Goal: Transaction & Acquisition: Purchase product/service

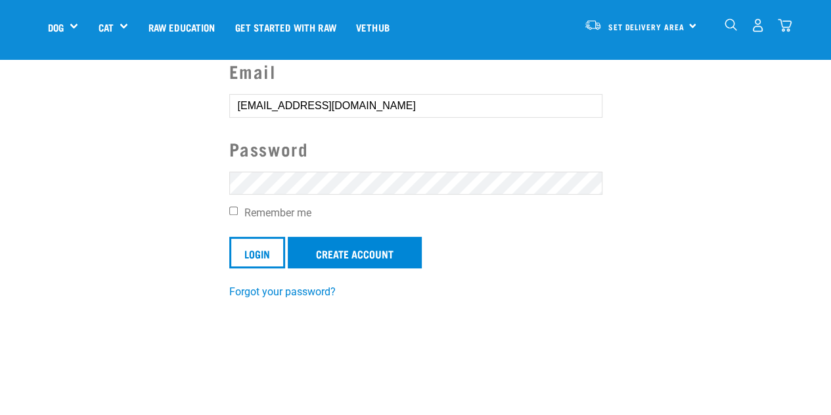
scroll to position [116, 0]
click at [249, 258] on input "Login" at bounding box center [257, 252] width 56 height 32
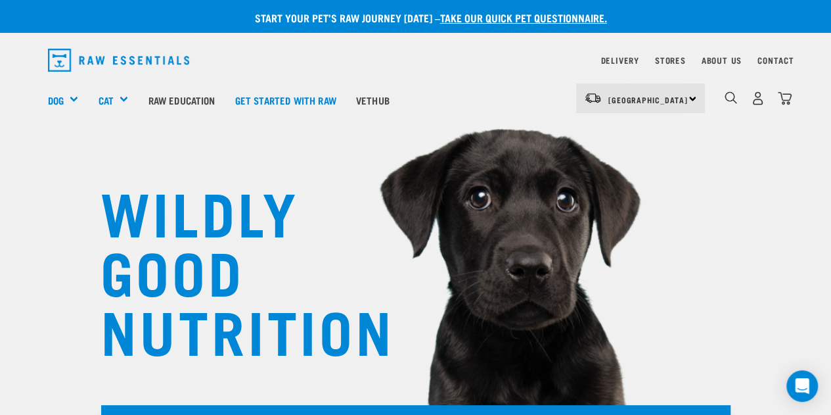
click at [757, 100] on img "dropdown navigation" at bounding box center [758, 98] width 14 height 14
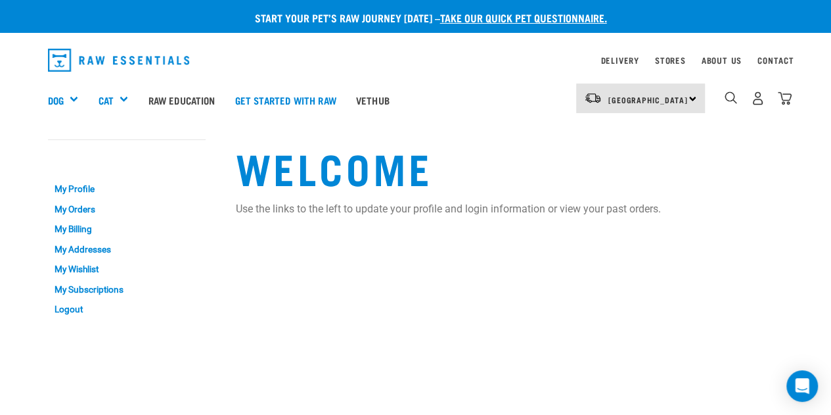
click at [76, 206] on link "My Orders" at bounding box center [127, 209] width 158 height 20
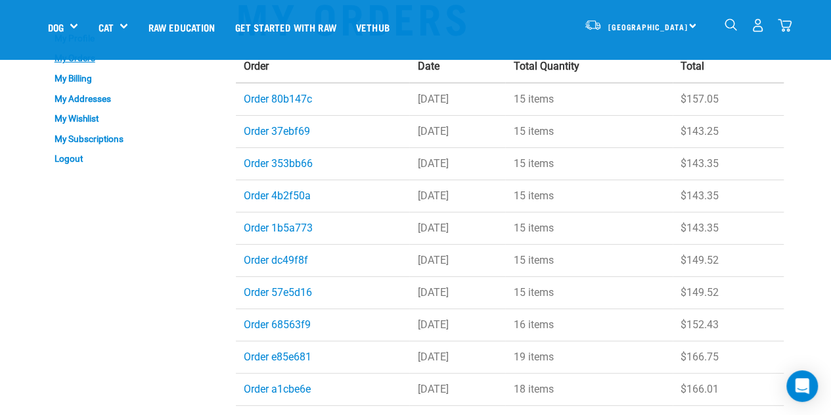
scroll to position [58, 0]
click at [278, 98] on link "Order 80b147c" at bounding box center [278, 98] width 68 height 12
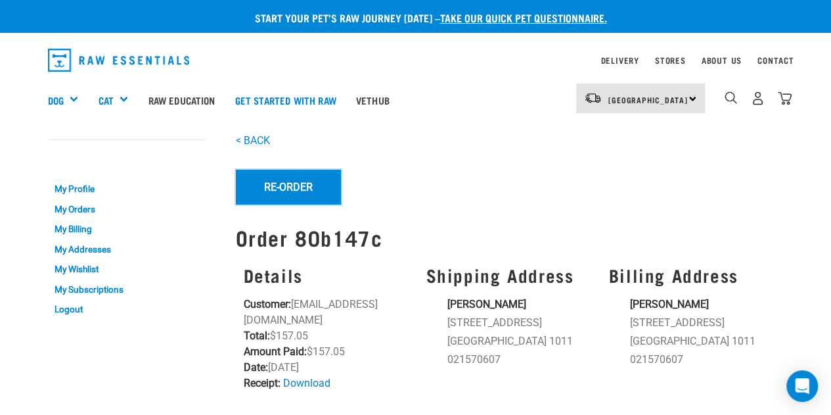
click at [292, 183] on button "Re-Order" at bounding box center [288, 187] width 105 height 34
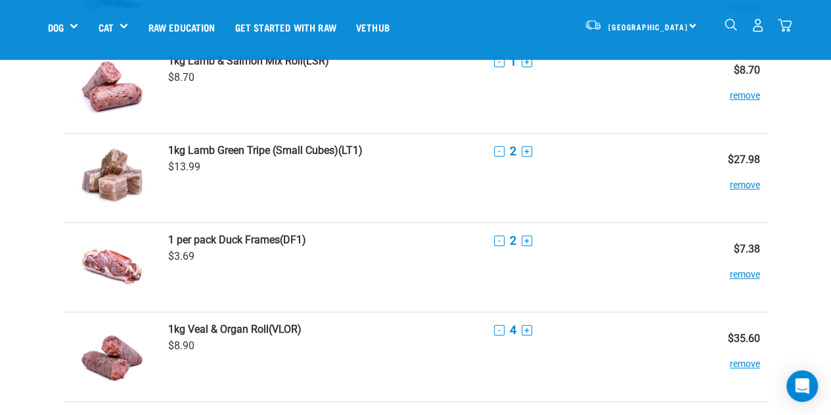
scroll to position [250, 0]
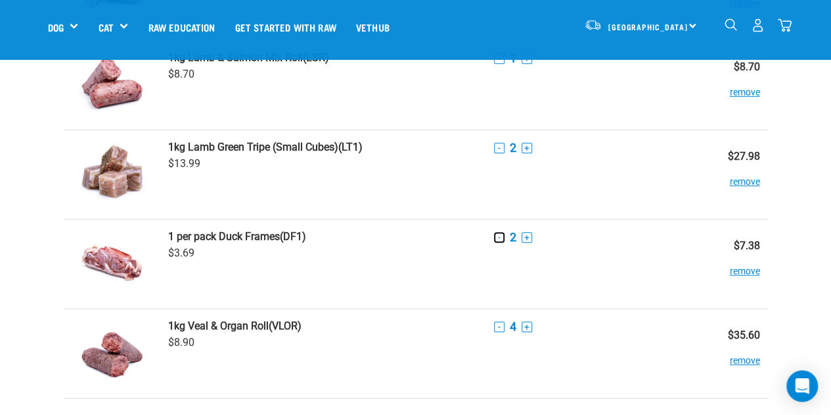
click at [497, 237] on button "-" at bounding box center [499, 237] width 11 height 11
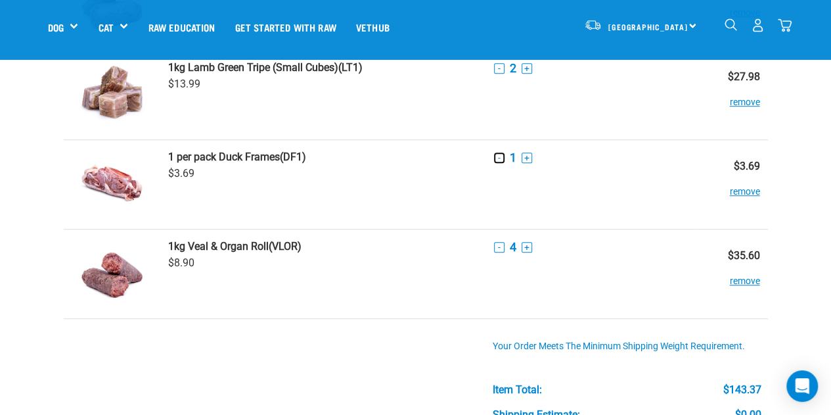
scroll to position [337, 0]
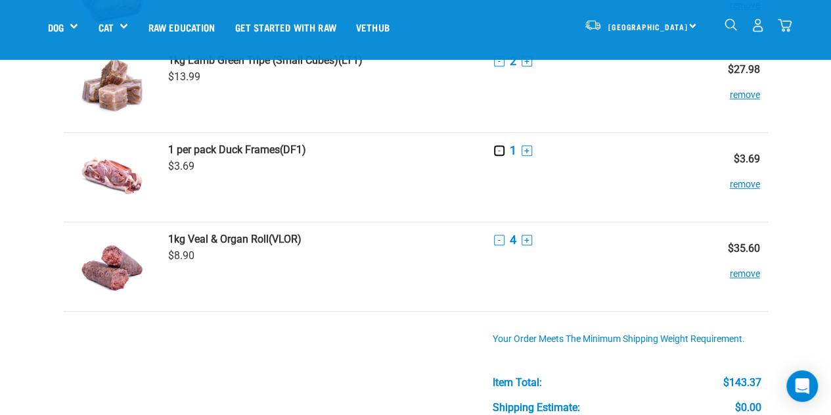
click at [498, 149] on button "-" at bounding box center [499, 150] width 11 height 11
click at [745, 179] on button "remove" at bounding box center [745, 178] width 30 height 26
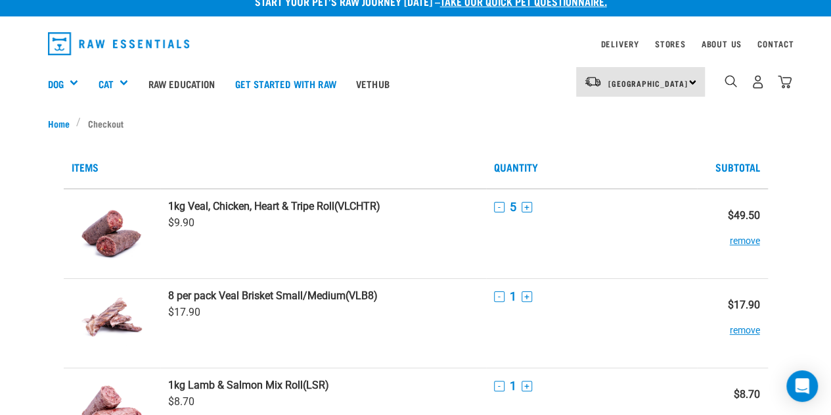
scroll to position [0, 0]
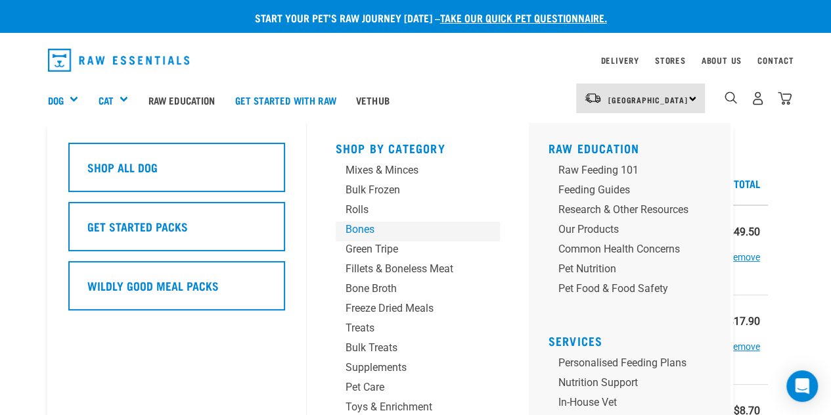
click at [358, 232] on div "Bones" at bounding box center [407, 229] width 123 height 16
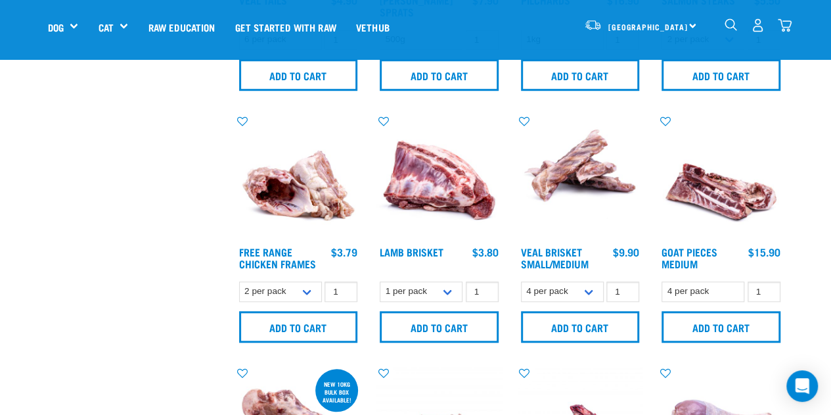
scroll to position [486, 0]
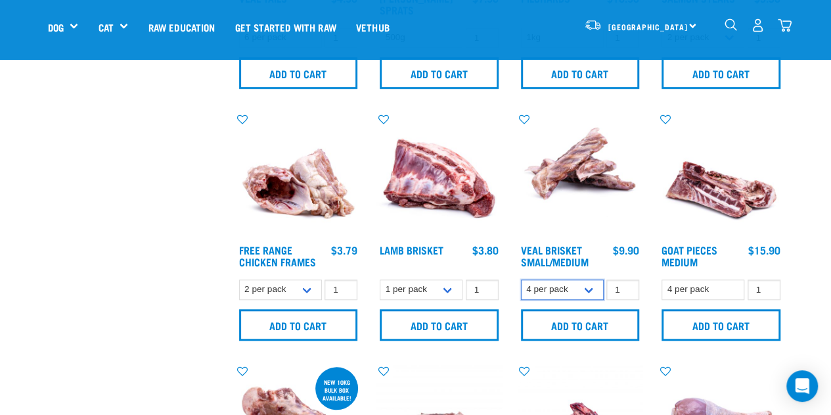
click at [590, 291] on select "4 per pack 8 per pack" at bounding box center [562, 289] width 83 height 20
select select "447645"
click at [521, 279] on select "4 per pack 8 per pack" at bounding box center [562, 289] width 83 height 20
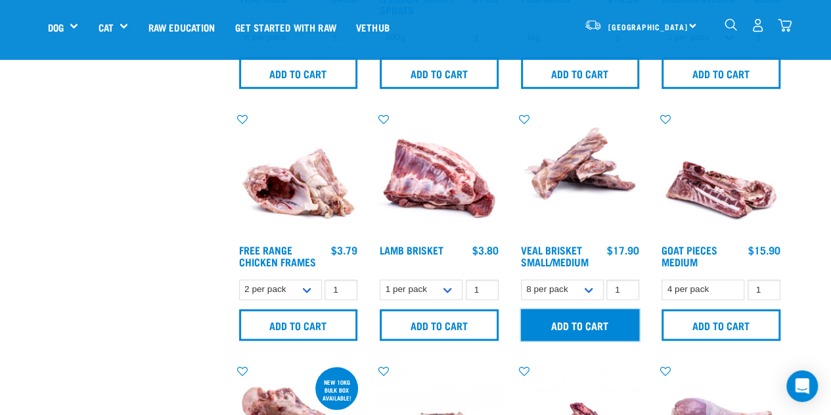
click at [567, 325] on input "Add to cart" at bounding box center [580, 325] width 119 height 32
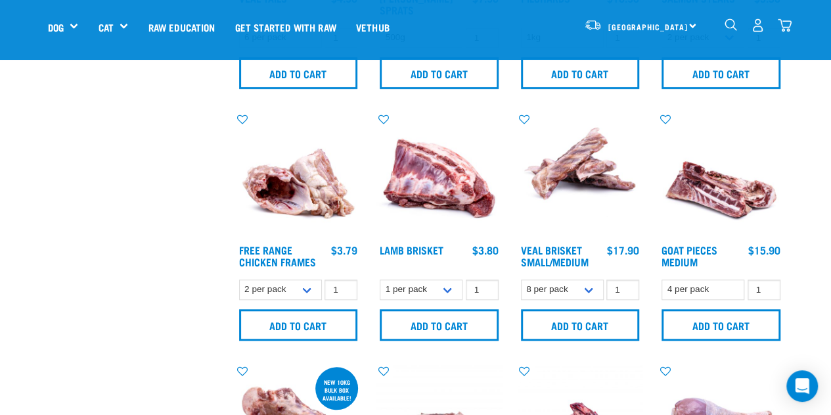
click at [787, 26] on img "dropdown navigation" at bounding box center [785, 25] width 14 height 14
click at [787, 22] on img "dropdown navigation" at bounding box center [785, 25] width 14 height 14
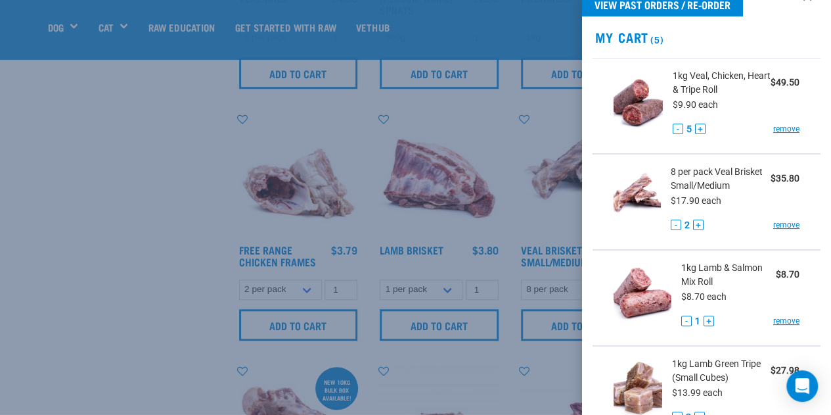
scroll to position [28, 0]
click at [118, 248] on div at bounding box center [415, 207] width 831 height 415
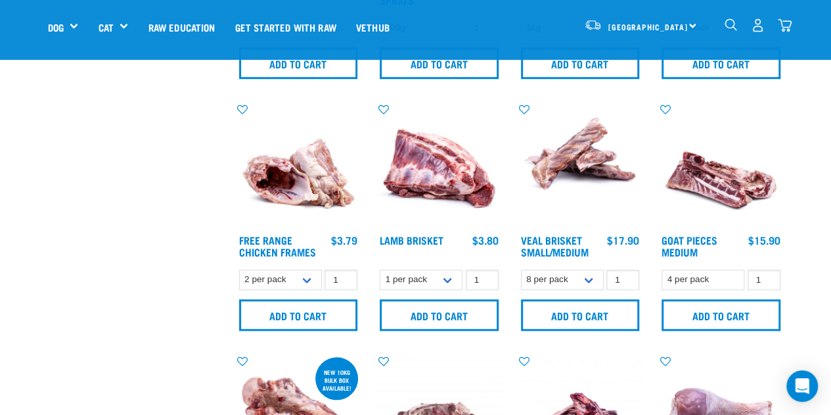
scroll to position [496, 0]
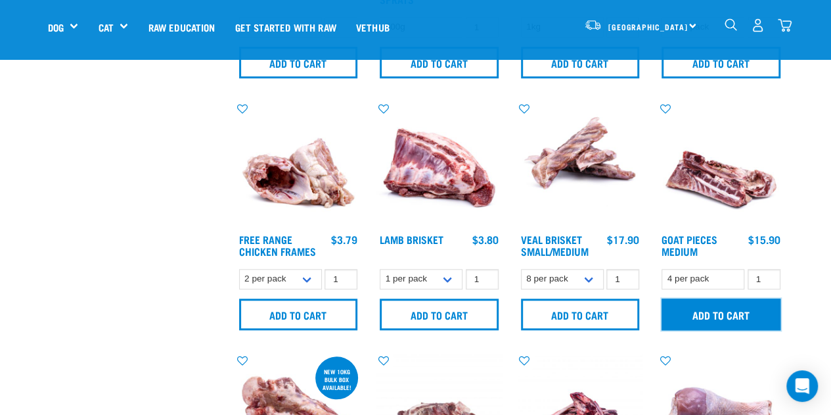
click at [702, 311] on input "Add to cart" at bounding box center [721, 314] width 119 height 32
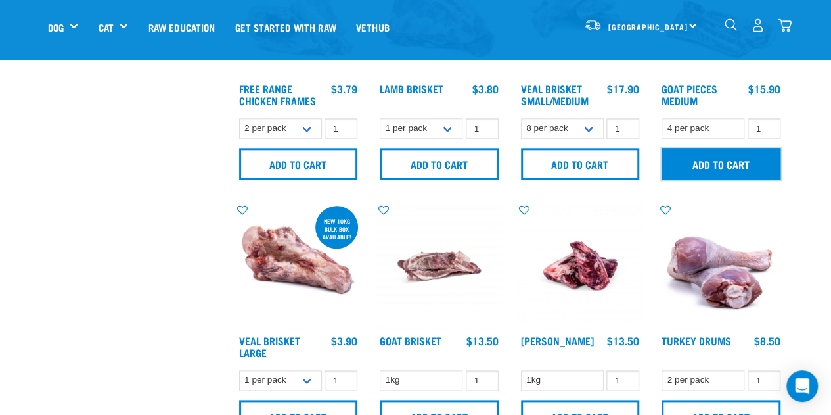
scroll to position [656, 0]
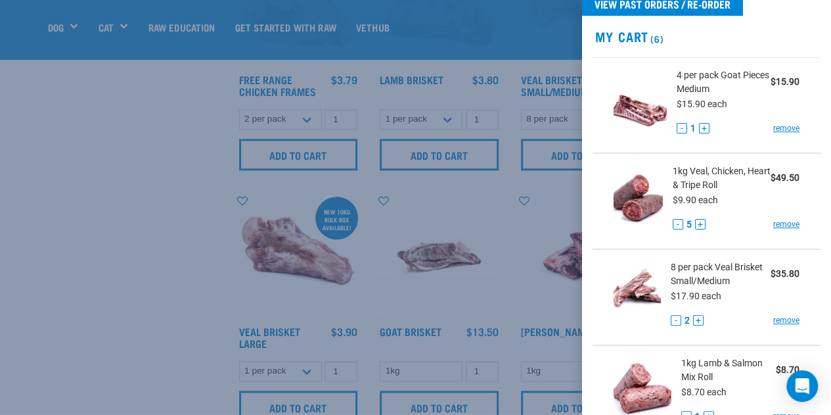
click at [163, 300] on div at bounding box center [415, 207] width 831 height 415
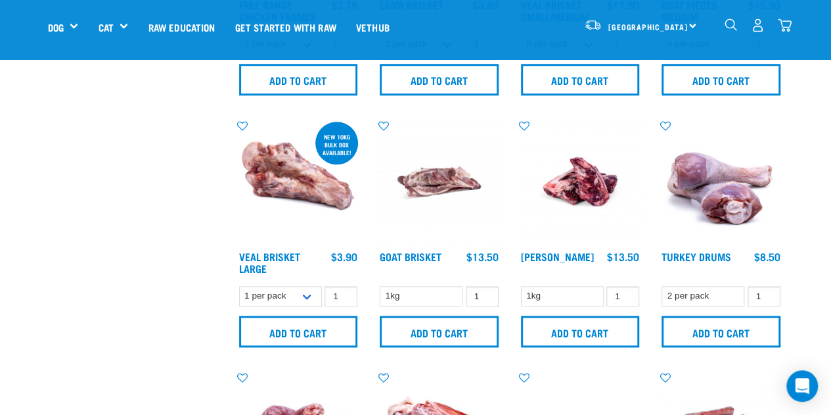
scroll to position [728, 0]
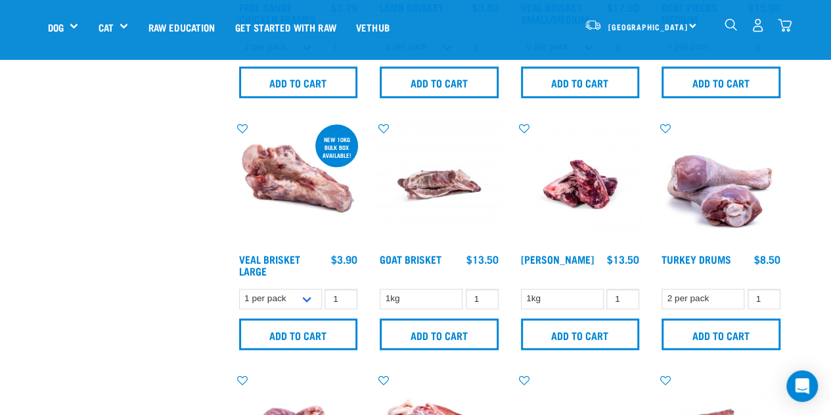
click at [786, 19] on img "dropdown navigation" at bounding box center [785, 25] width 14 height 14
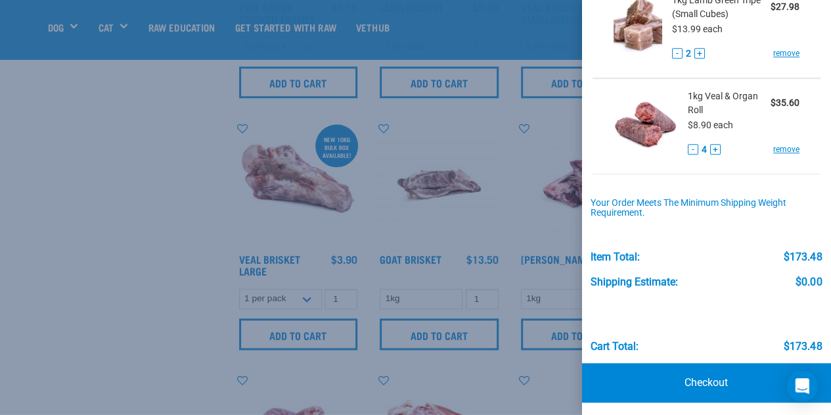
scroll to position [769, 0]
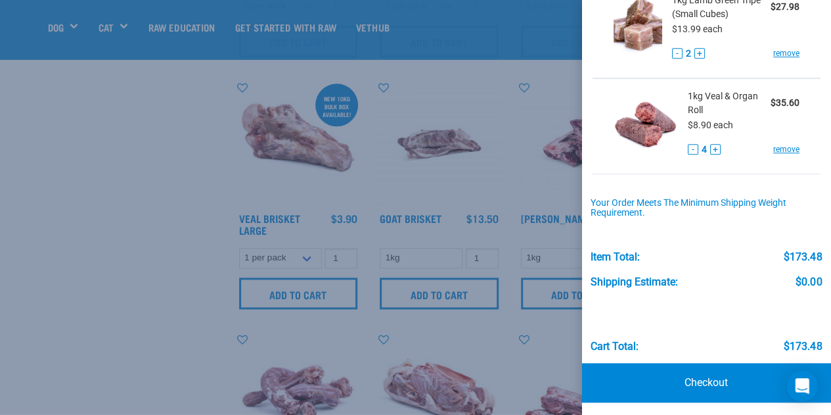
click at [702, 370] on link "Checkout" at bounding box center [707, 382] width 250 height 39
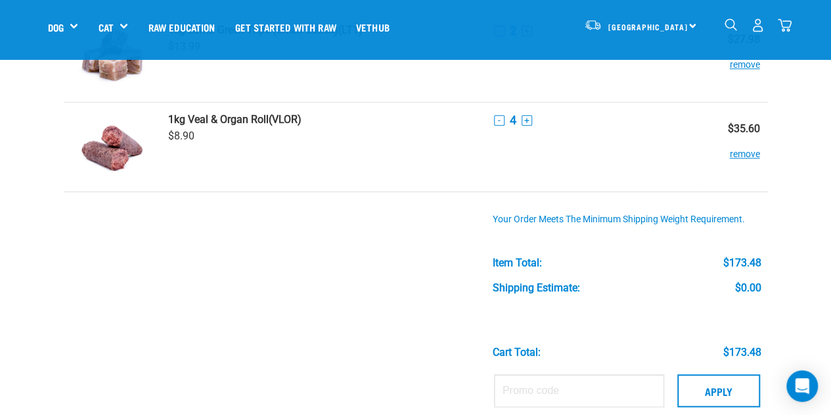
scroll to position [505, 0]
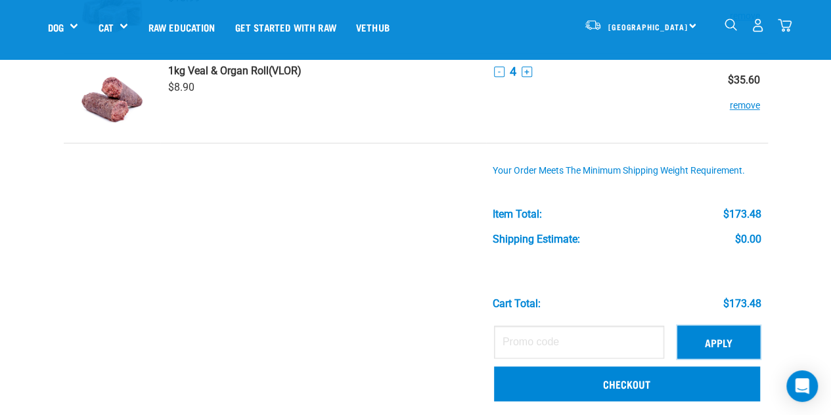
click at [720, 342] on button "Apply" at bounding box center [719, 341] width 83 height 33
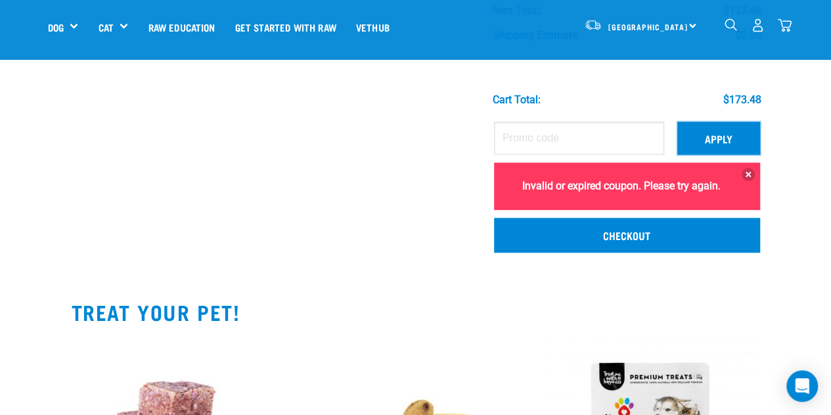
scroll to position [716, 0]
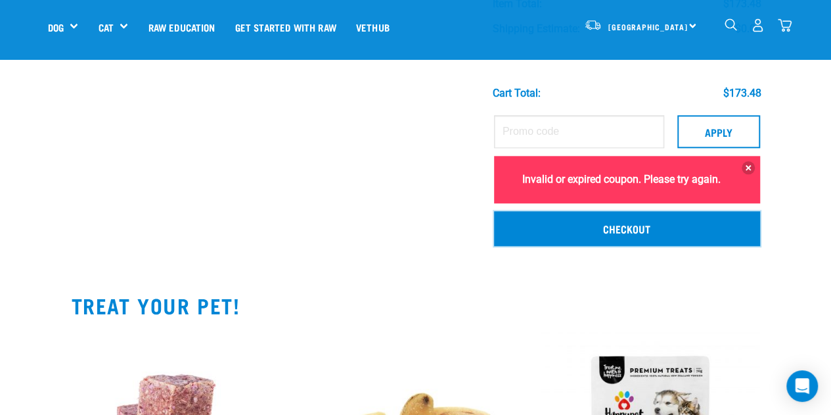
click at [697, 228] on link "Checkout" at bounding box center [627, 228] width 266 height 34
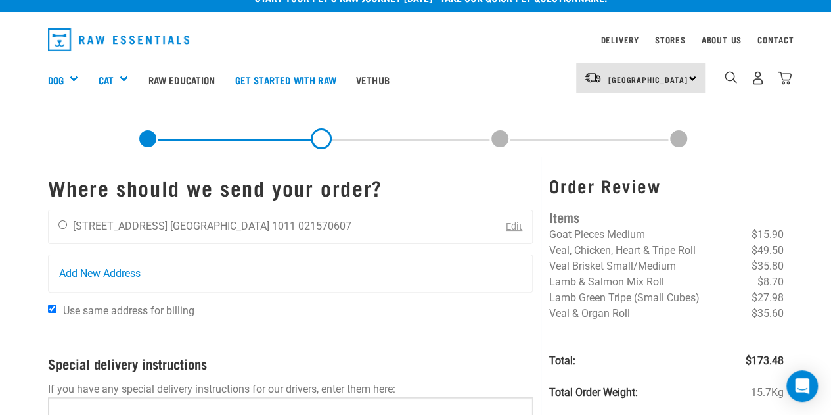
scroll to position [21, 0]
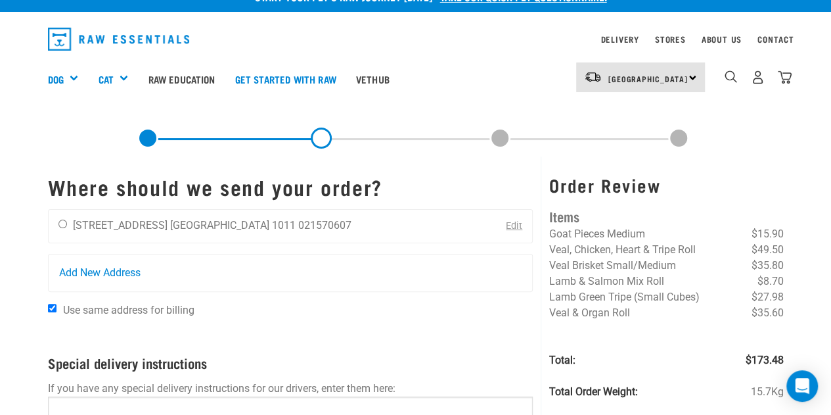
click at [216, 231] on li "[GEOGRAPHIC_DATA] 1011" at bounding box center [233, 225] width 126 height 12
click at [60, 223] on input "radio" at bounding box center [62, 224] width 9 height 9
radio input "true"
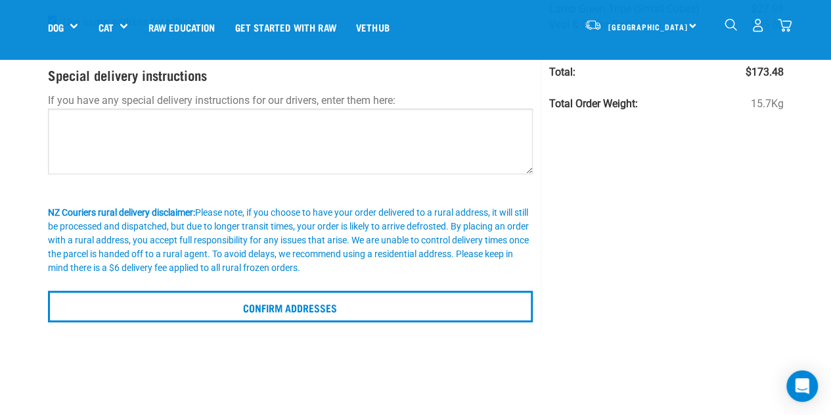
scroll to position [218, 0]
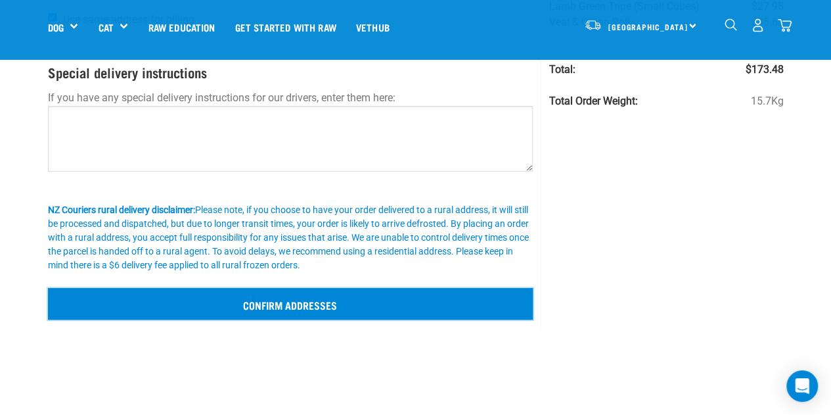
click at [305, 310] on input "Confirm addresses" at bounding box center [291, 304] width 486 height 32
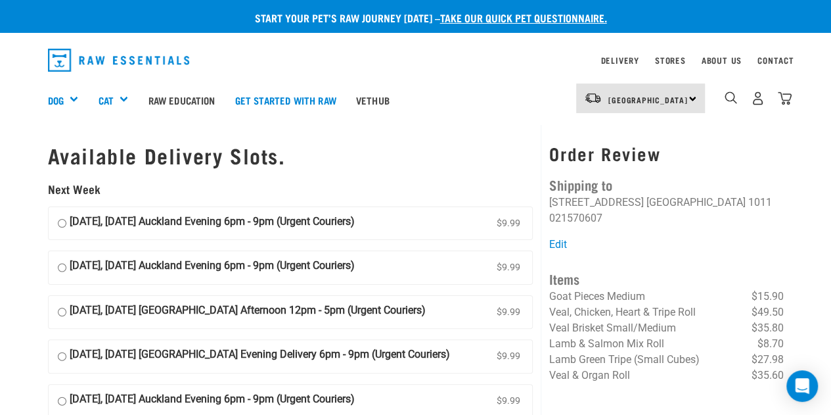
click at [74, 224] on strong "29 September, Monday Auckland Evening 6pm - 9pm (Urgent Couriers)" at bounding box center [212, 224] width 285 height 20
click at [66, 224] on input "29 September, Monday Auckland Evening 6pm - 9pm (Urgent Couriers) $9.99" at bounding box center [62, 224] width 9 height 20
radio input "true"
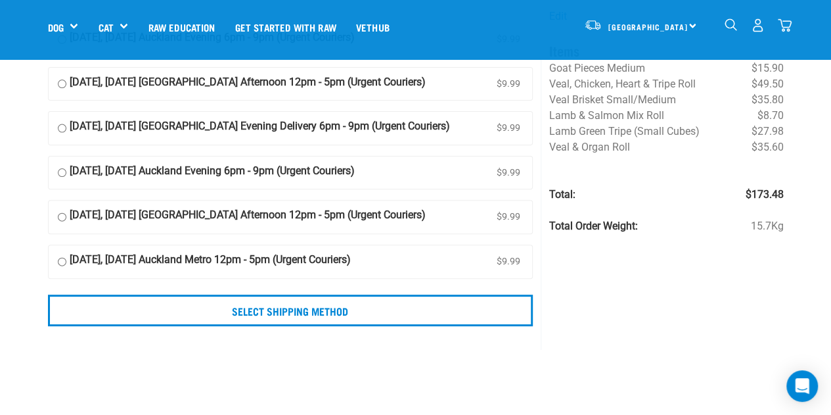
scroll to position [137, 0]
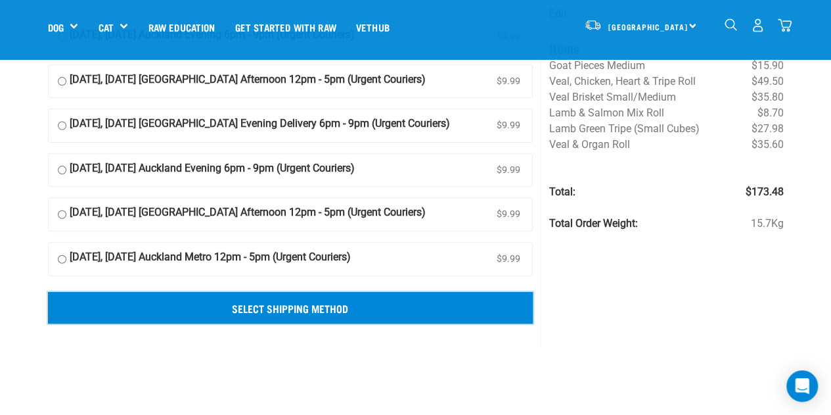
click at [305, 310] on input "Select Shipping Method" at bounding box center [291, 308] width 486 height 32
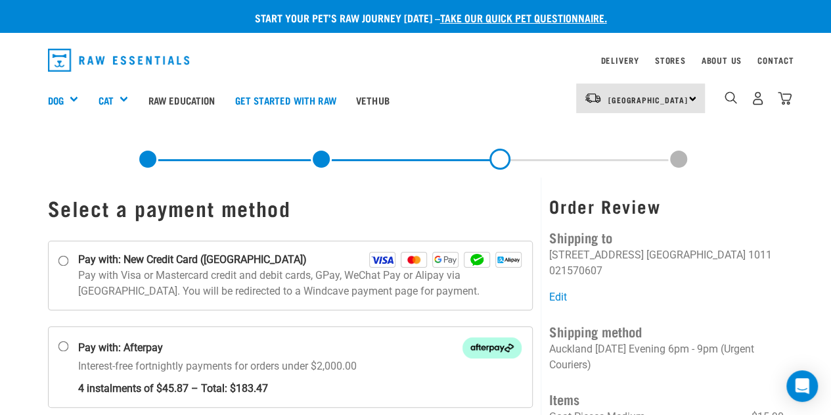
click at [112, 259] on strong "Pay with: New Credit Card ([GEOGRAPHIC_DATA])" at bounding box center [192, 260] width 229 height 16
click at [68, 259] on input "Pay with: New Credit Card ([GEOGRAPHIC_DATA])" at bounding box center [63, 260] width 11 height 11
radio input "true"
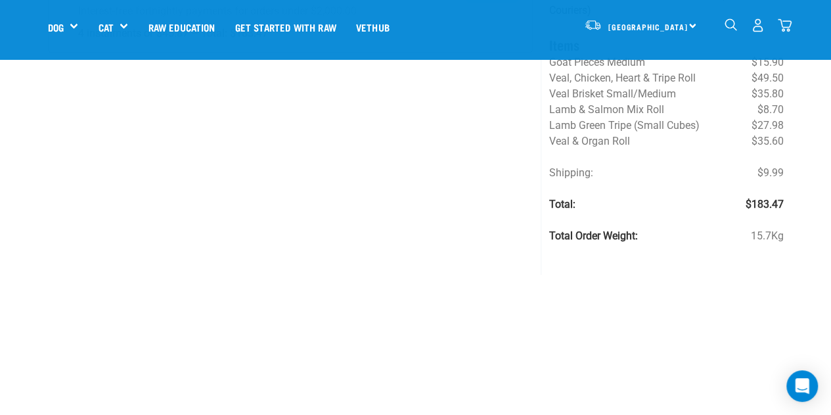
scroll to position [262, 0]
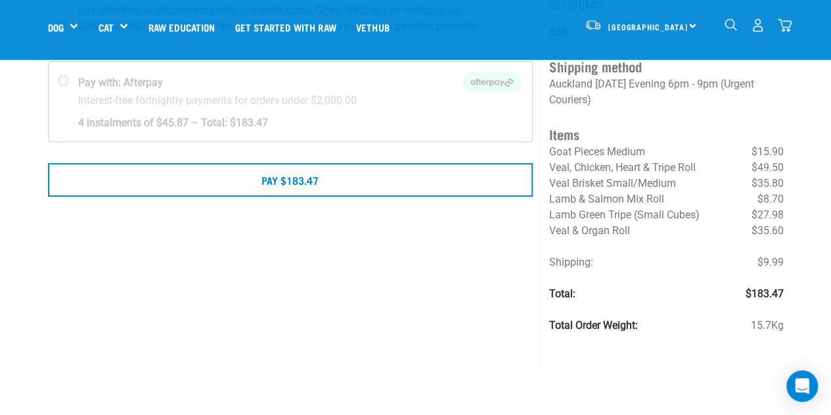
scroll to position [187, 0]
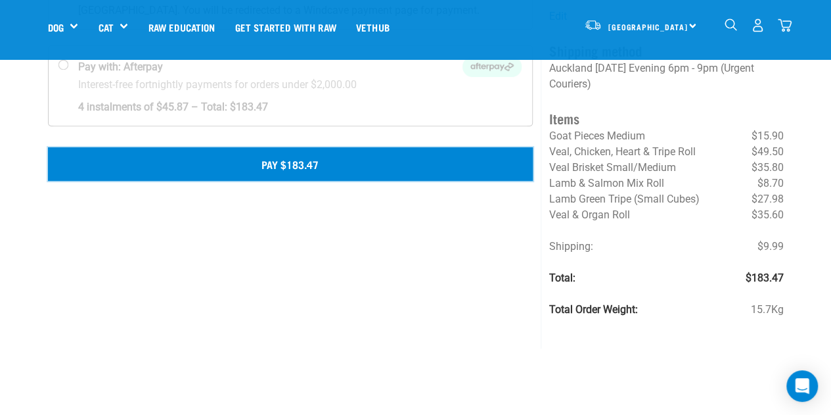
click at [312, 167] on button "Pay $183.47" at bounding box center [291, 163] width 486 height 33
